Goal: Transaction & Acquisition: Purchase product/service

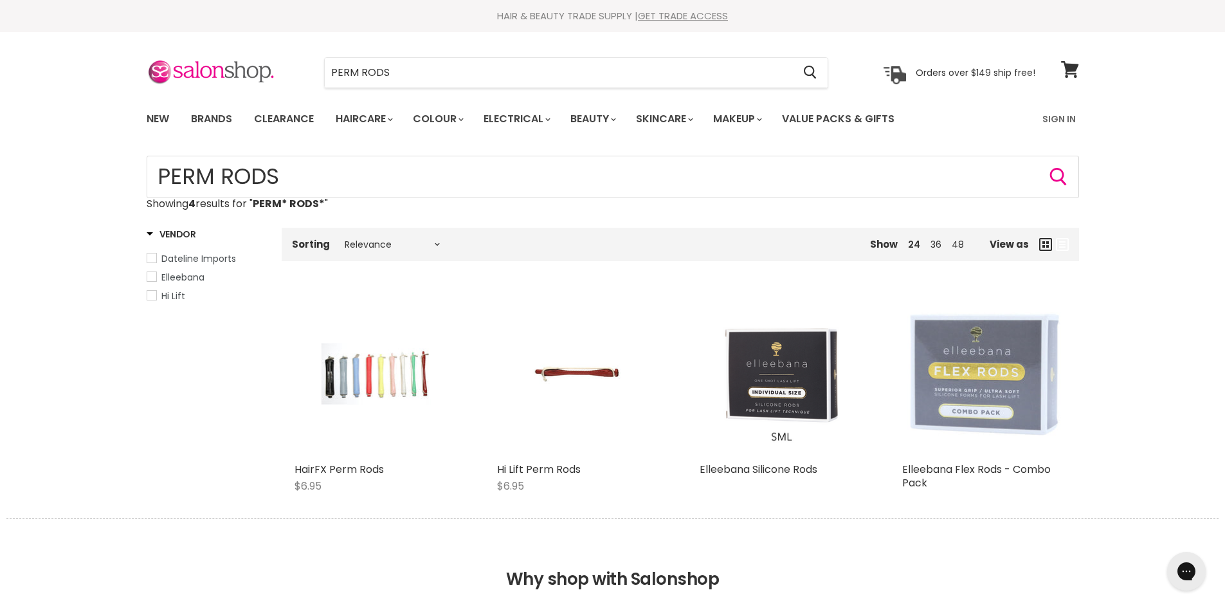
type input "PERM* RODS*"
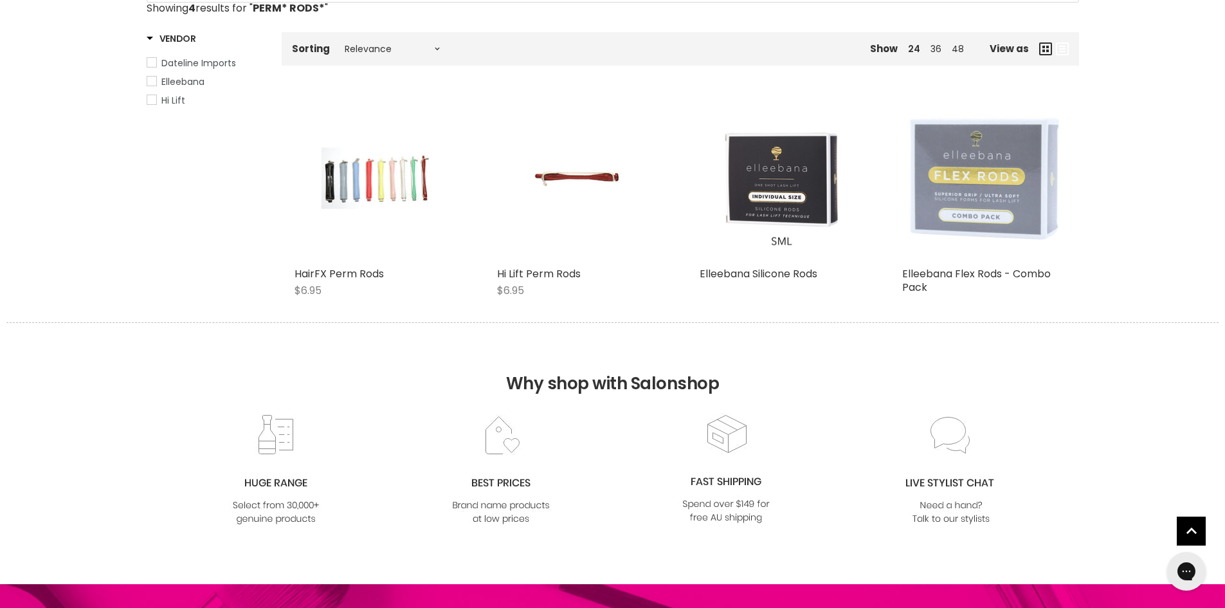
scroll to position [64, 0]
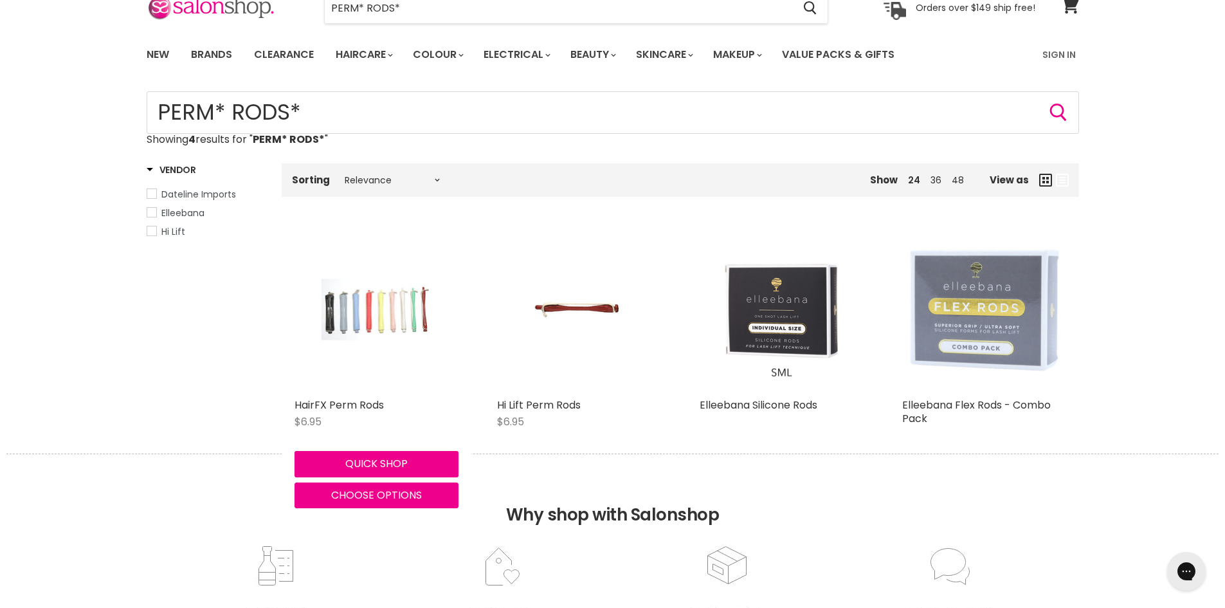
click at [386, 310] on img "Main content" at bounding box center [375, 310] width 109 height 164
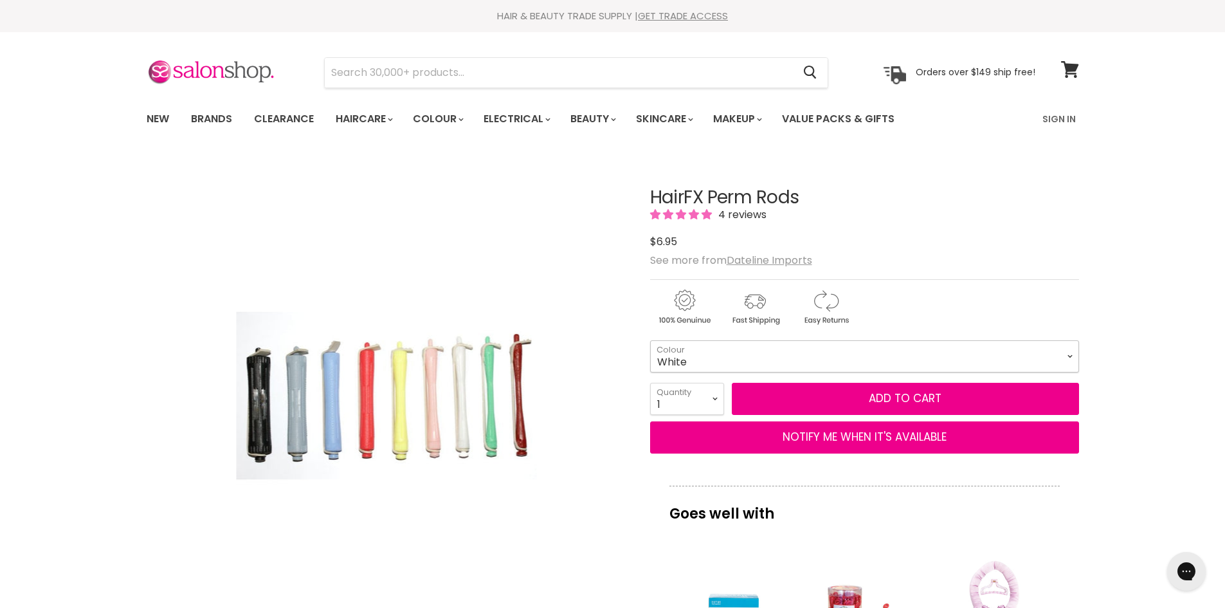
click at [732, 353] on select "Maroon White Orange (Hot Pink/Red) Yellow Blue Pink Black Green Grey" at bounding box center [864, 356] width 429 height 32
click at [725, 353] on select "Maroon White Orange (Hot Pink/Red) Yellow Blue Pink Black Green Grey" at bounding box center [864, 356] width 429 height 32
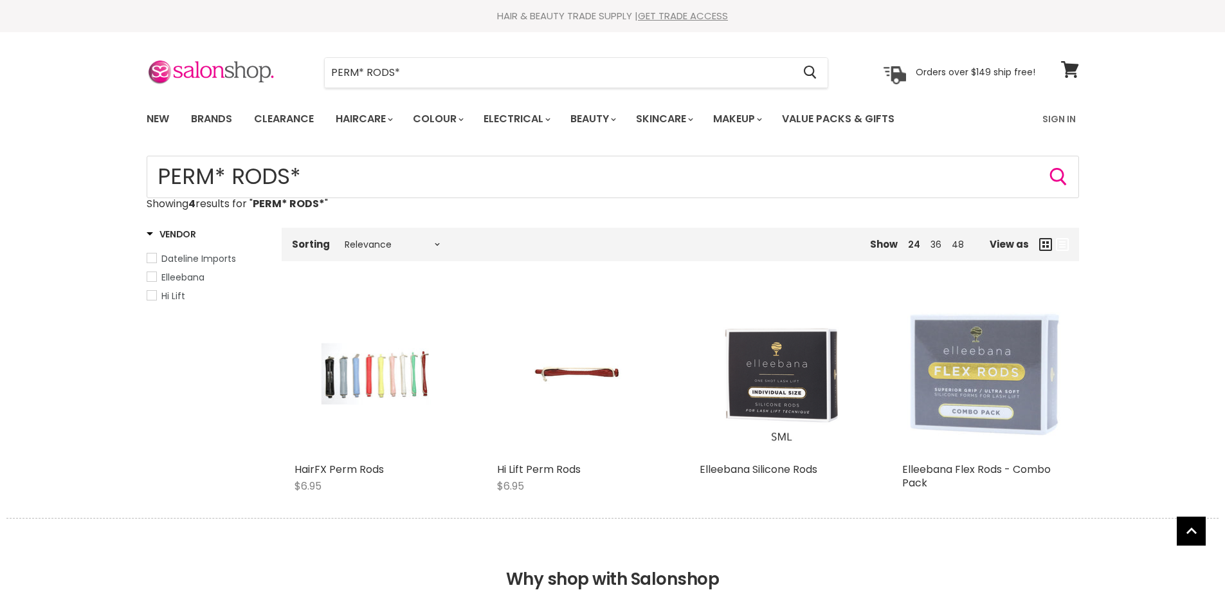
scroll to position [279, 0]
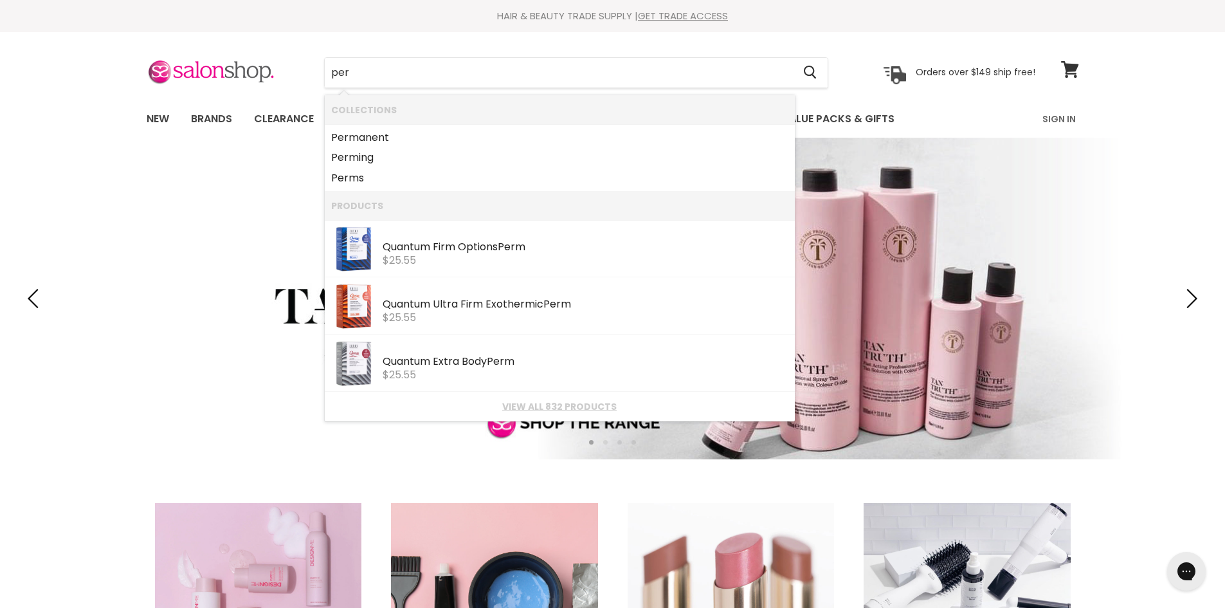
type input "perm"
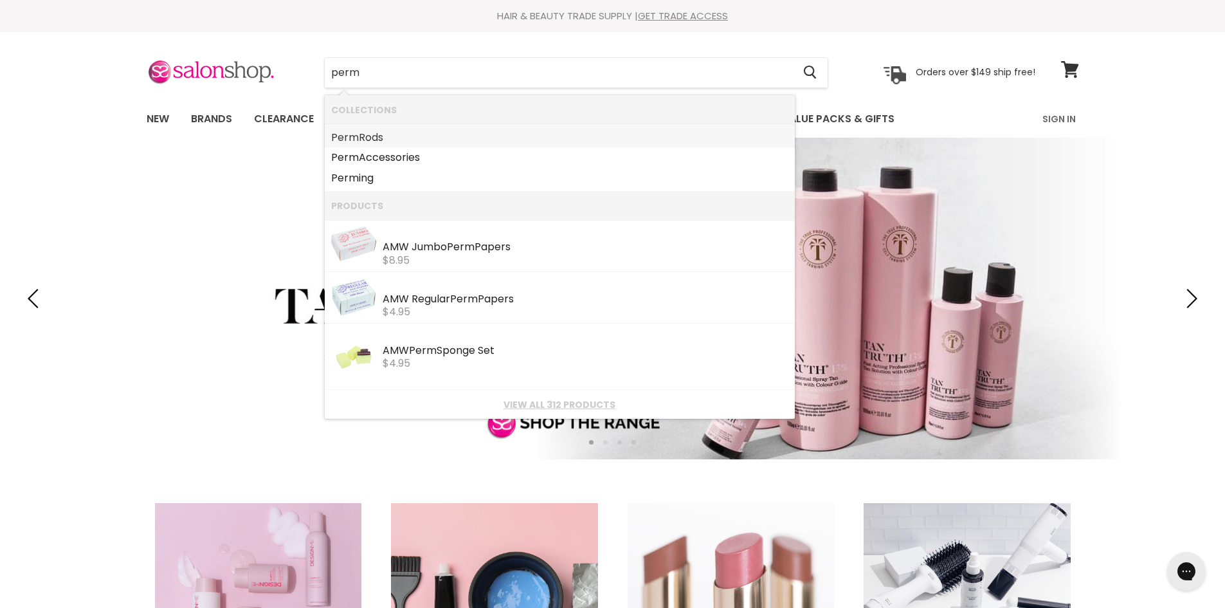
click at [381, 136] on link "Perm Rods" at bounding box center [559, 137] width 457 height 21
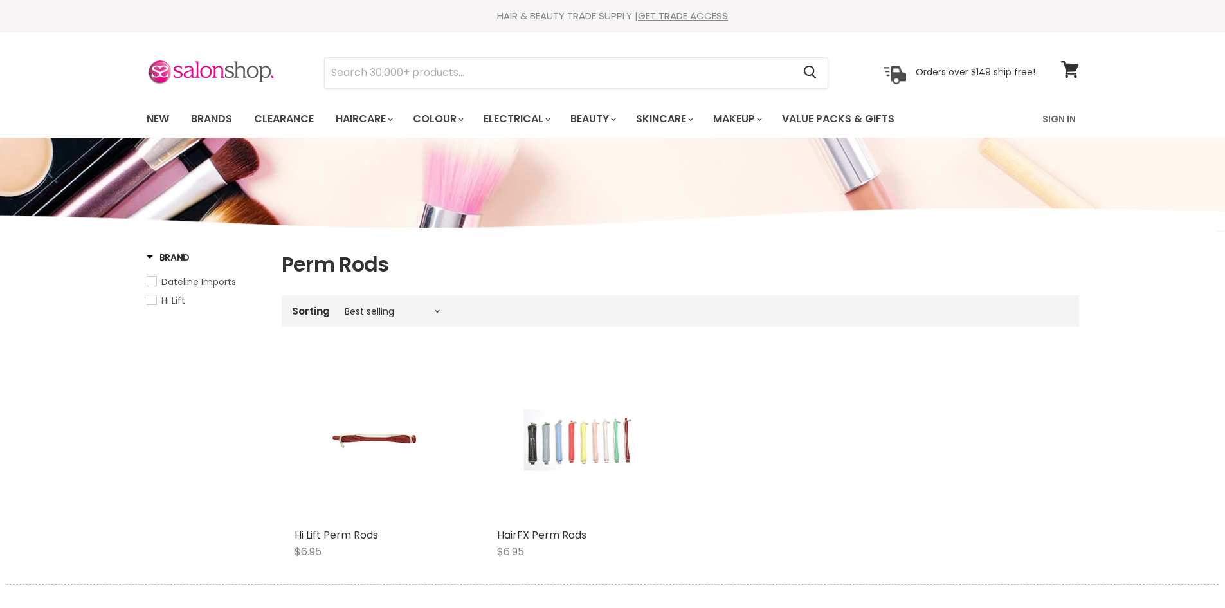
click at [542, 454] on img "Main content" at bounding box center [578, 439] width 109 height 164
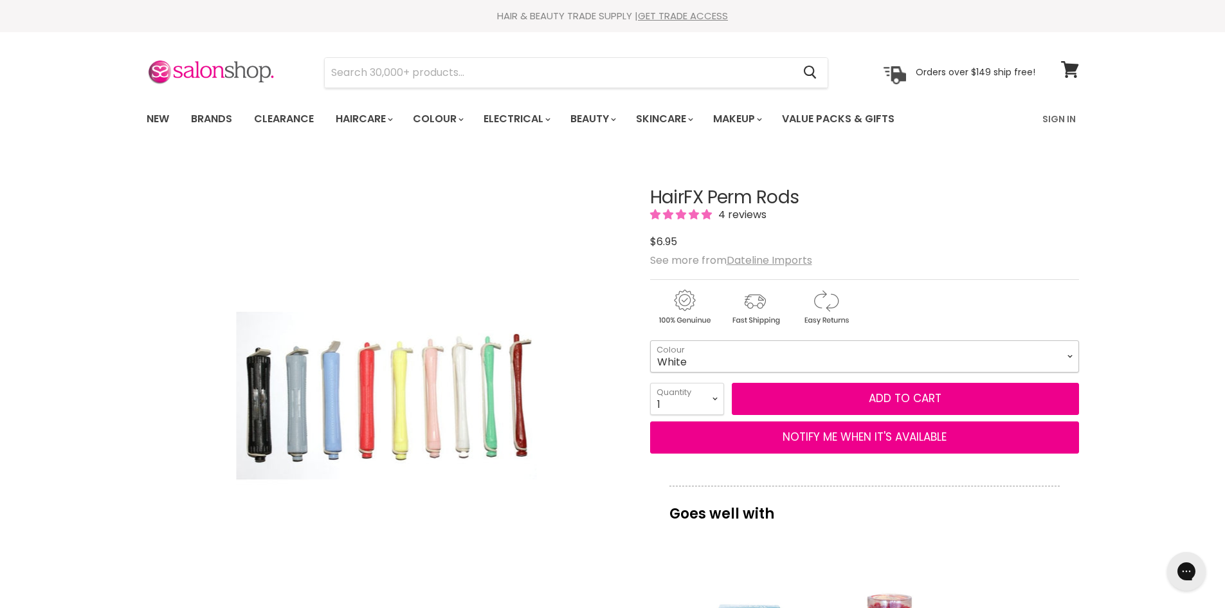
drag, startPoint x: 699, startPoint y: 355, endPoint x: 709, endPoint y: 356, distance: 10.4
click at [702, 355] on select "Maroon White Orange (Hot Pink/Red) Yellow Blue Pink Black Green Grey" at bounding box center [864, 356] width 429 height 32
click at [650, 340] on select "Maroon White Orange (Hot Pink/Red) Yellow Blue Pink Black Green Grey" at bounding box center [864, 356] width 429 height 32
click at [707, 357] on select "Maroon White Orange (Hot Pink/Red) Yellow Blue Pink Black Green Grey" at bounding box center [864, 356] width 429 height 32
click at [650, 340] on select "Maroon White Orange (Hot Pink/Red) Yellow Blue Pink Black Green Grey" at bounding box center [864, 356] width 429 height 32
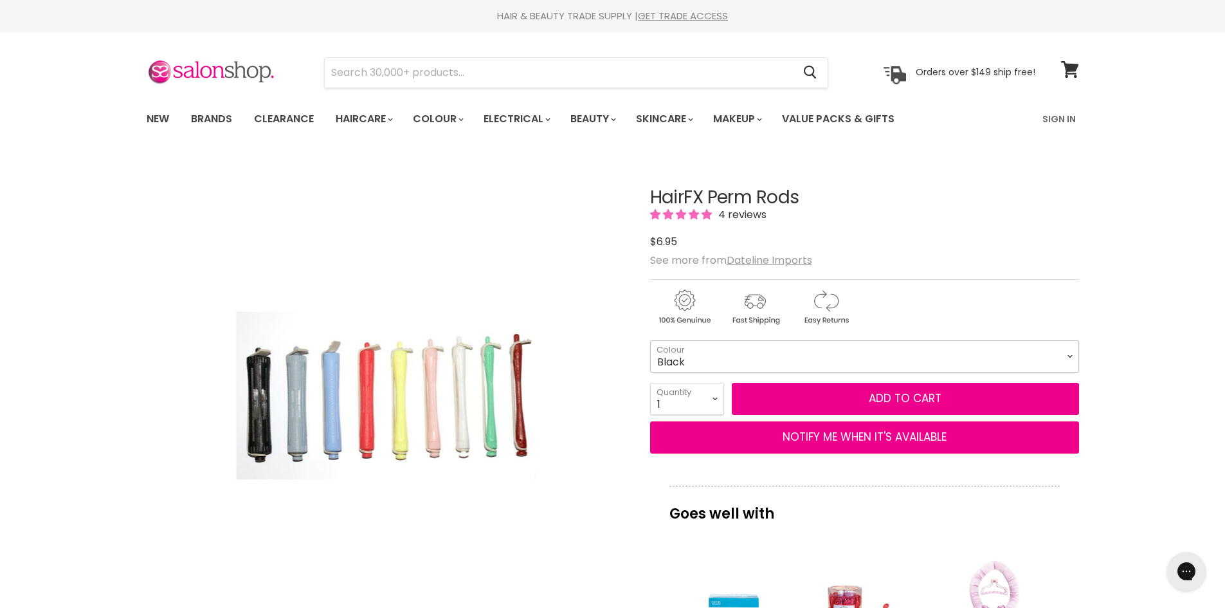
select select "Black"
click at [721, 397] on select "1 2 3 4 5 6 7 8 9 10+" at bounding box center [687, 399] width 74 height 32
select select "2"
click at [650, 383] on select "1 2 3 4 5 6 7 8 9 10+" at bounding box center [687, 399] width 74 height 32
type input "2"
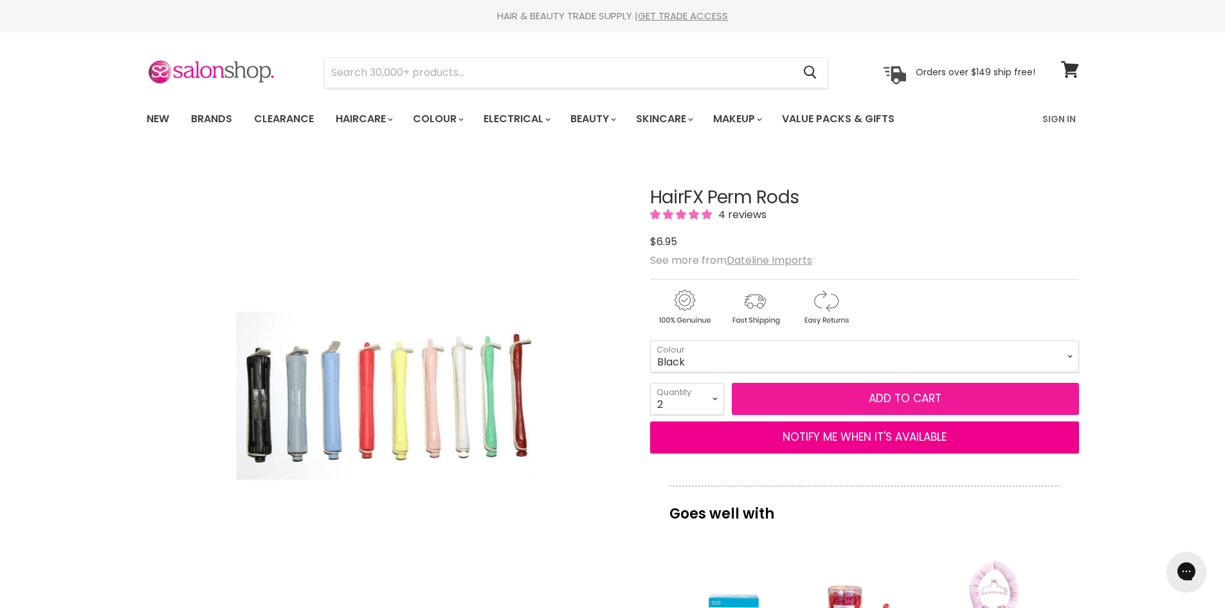
click at [888, 397] on button "Add to cart" at bounding box center [905, 399] width 347 height 32
